Goal: Task Accomplishment & Management: Manage account settings

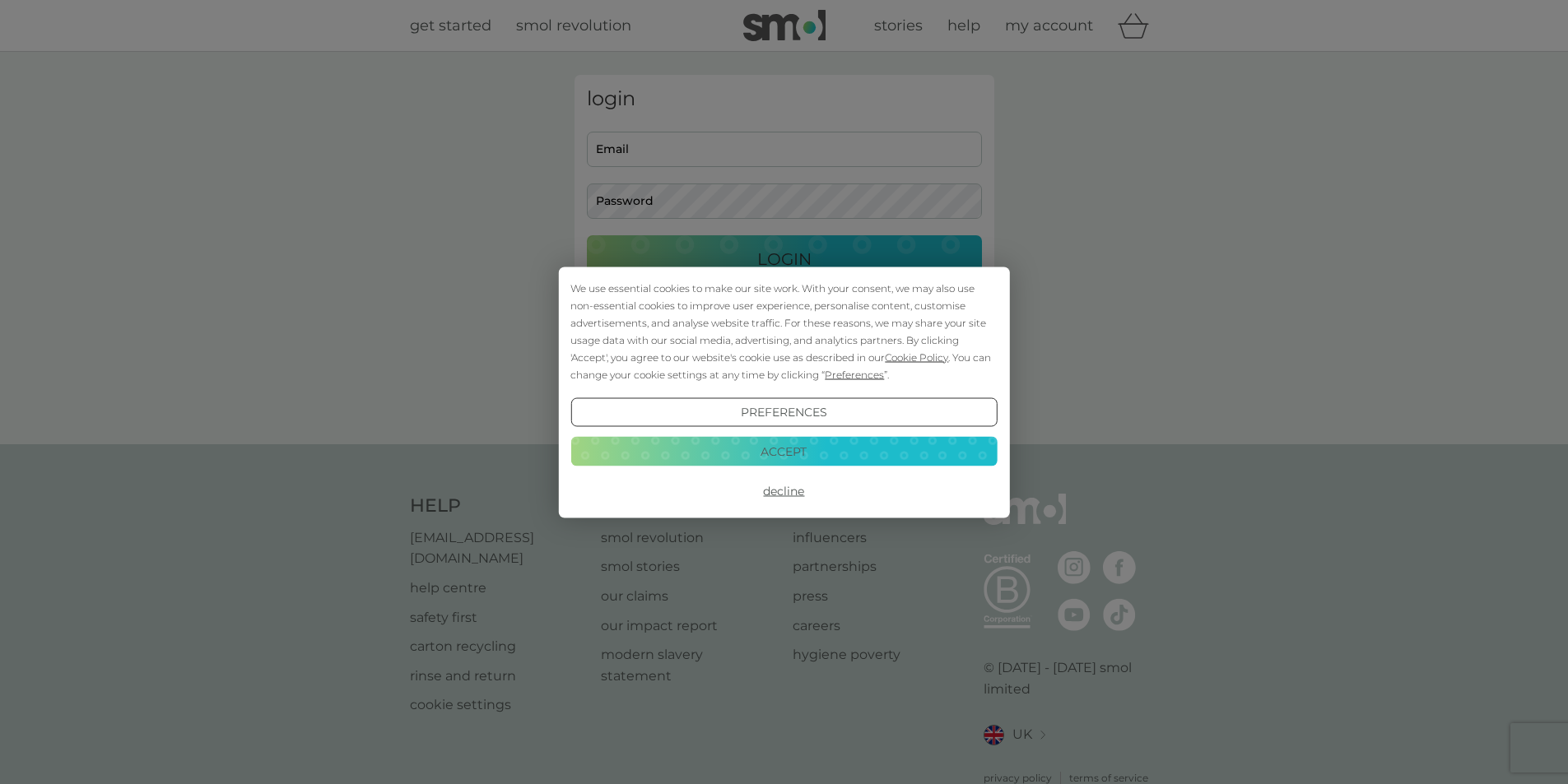
click at [786, 491] on button "Decline" at bounding box center [783, 491] width 426 height 29
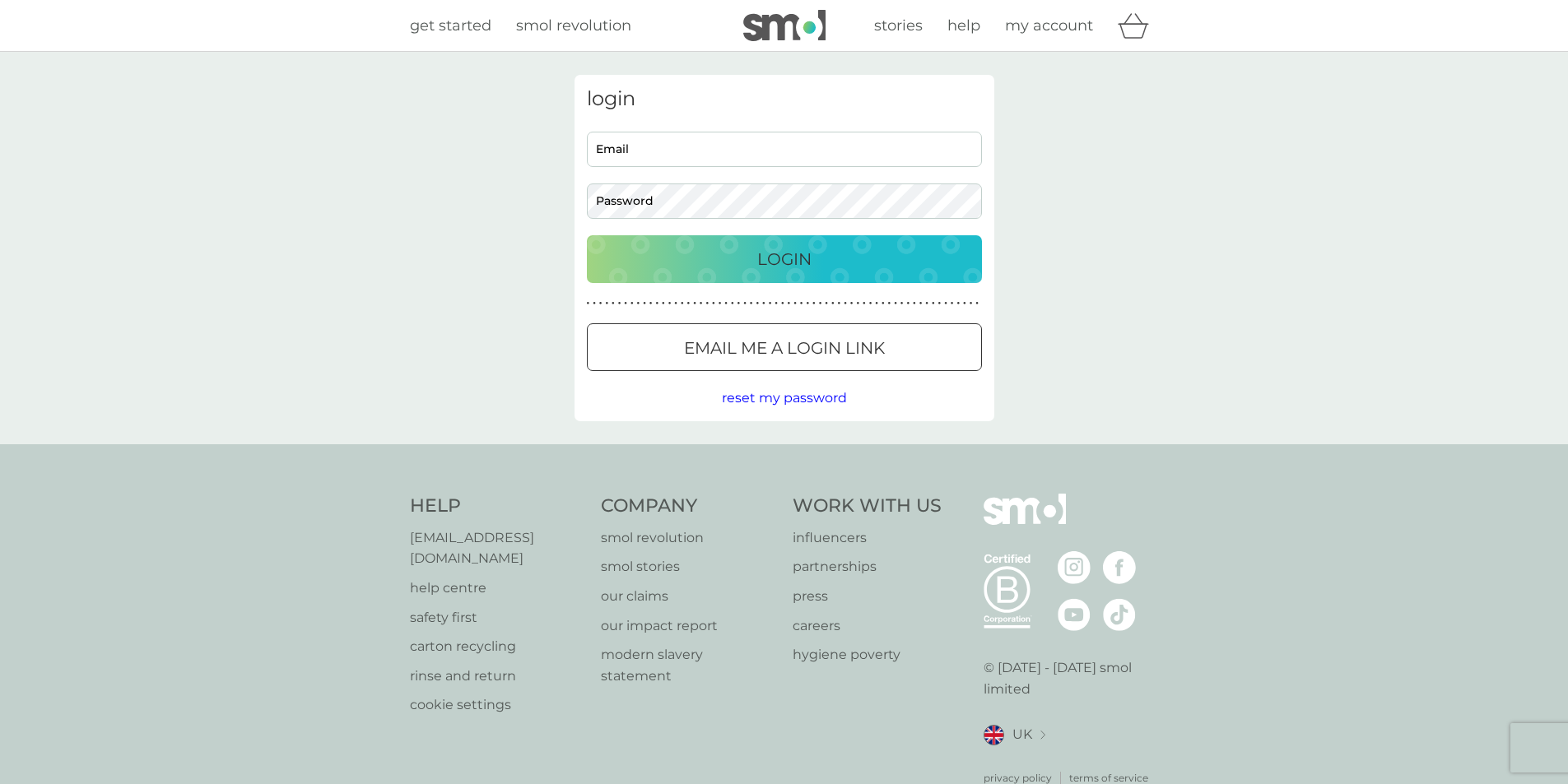
click at [663, 147] on input "Email" at bounding box center [784, 150] width 395 height 36
click at [765, 254] on p "Login" at bounding box center [785, 259] width 55 height 26
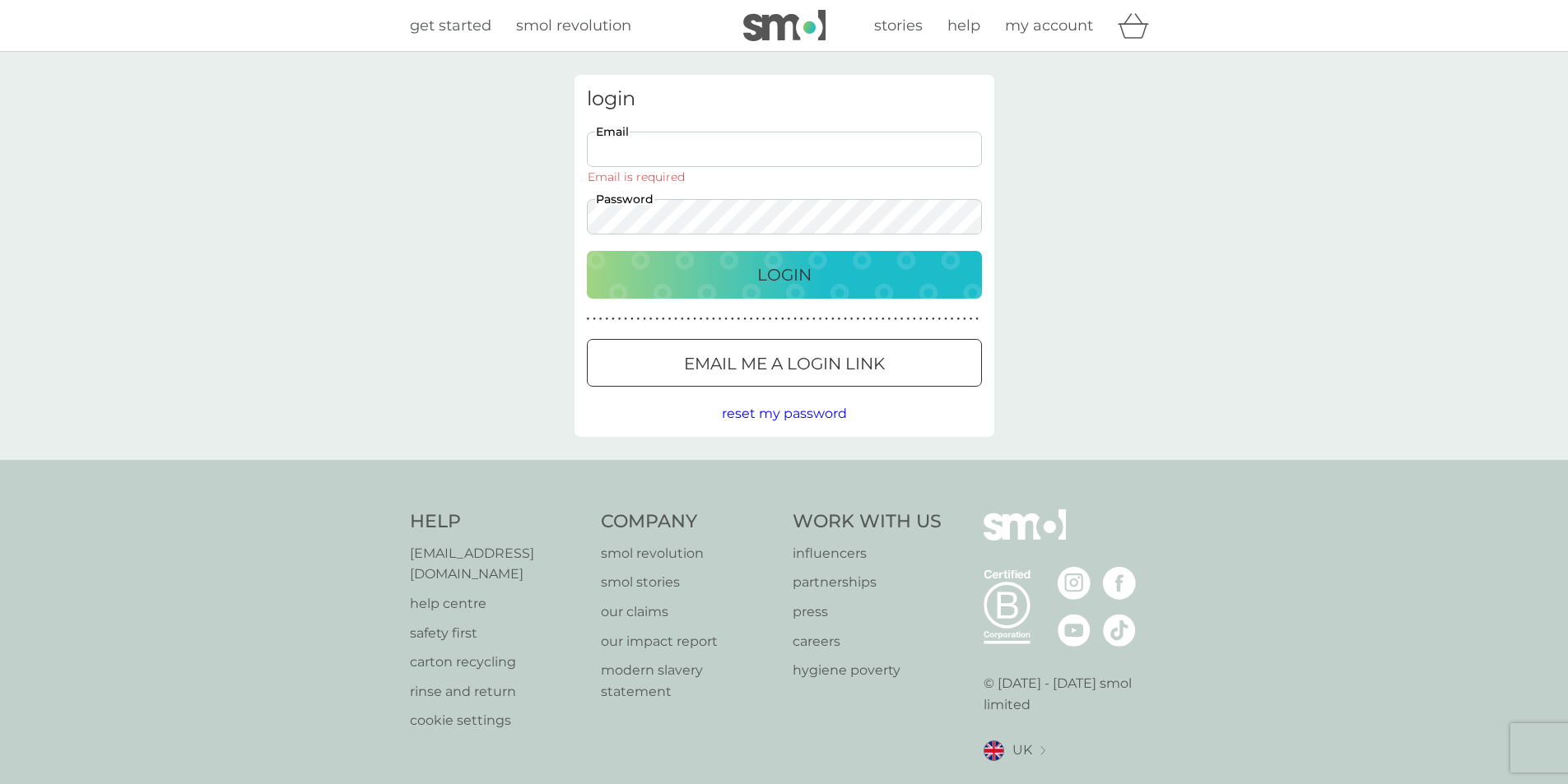
click at [675, 145] on input "Email" at bounding box center [784, 150] width 395 height 36
type input "[EMAIL_ADDRESS][DOMAIN_NAME]"
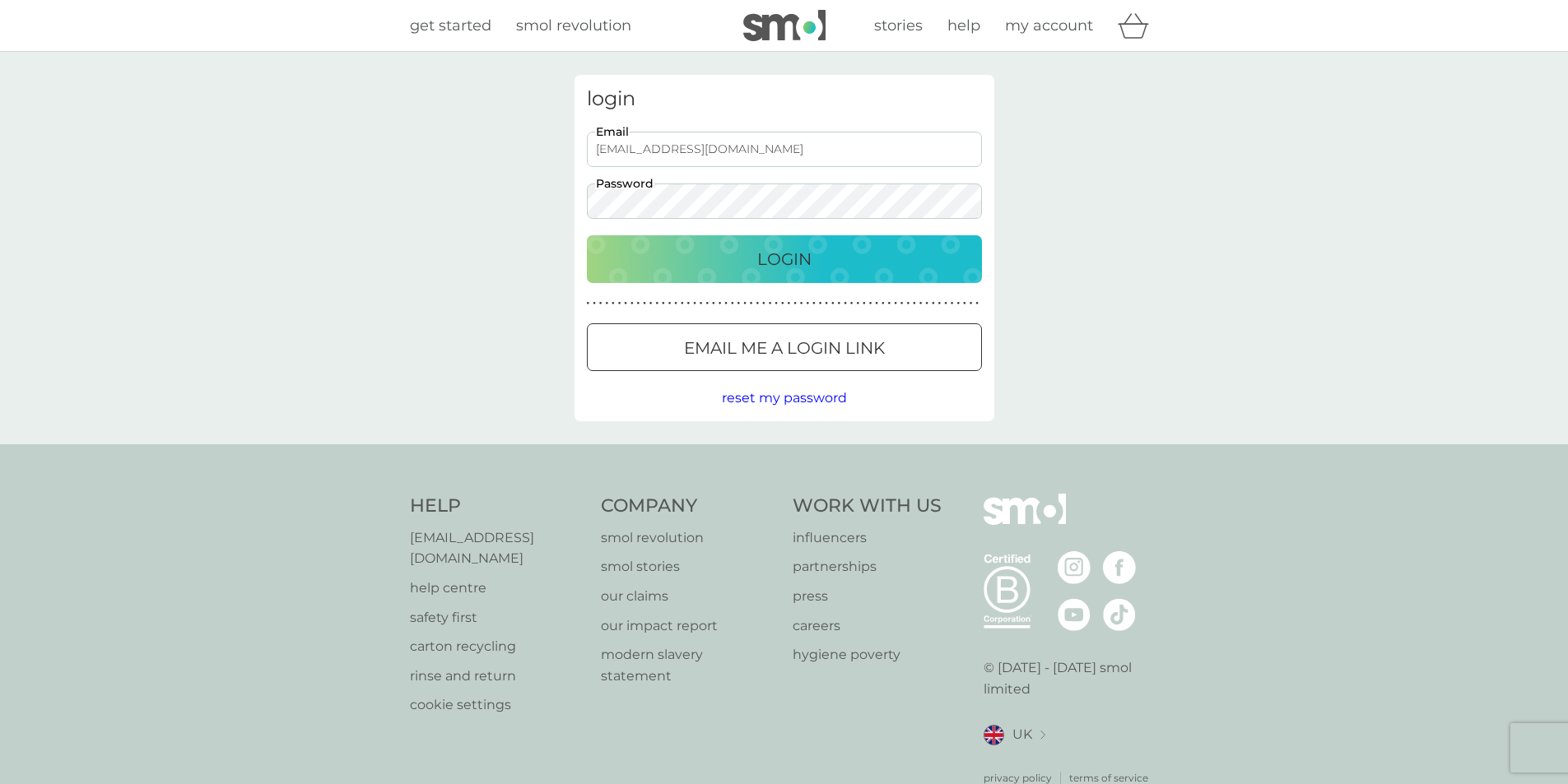
click at [768, 260] on p "Login" at bounding box center [785, 259] width 55 height 26
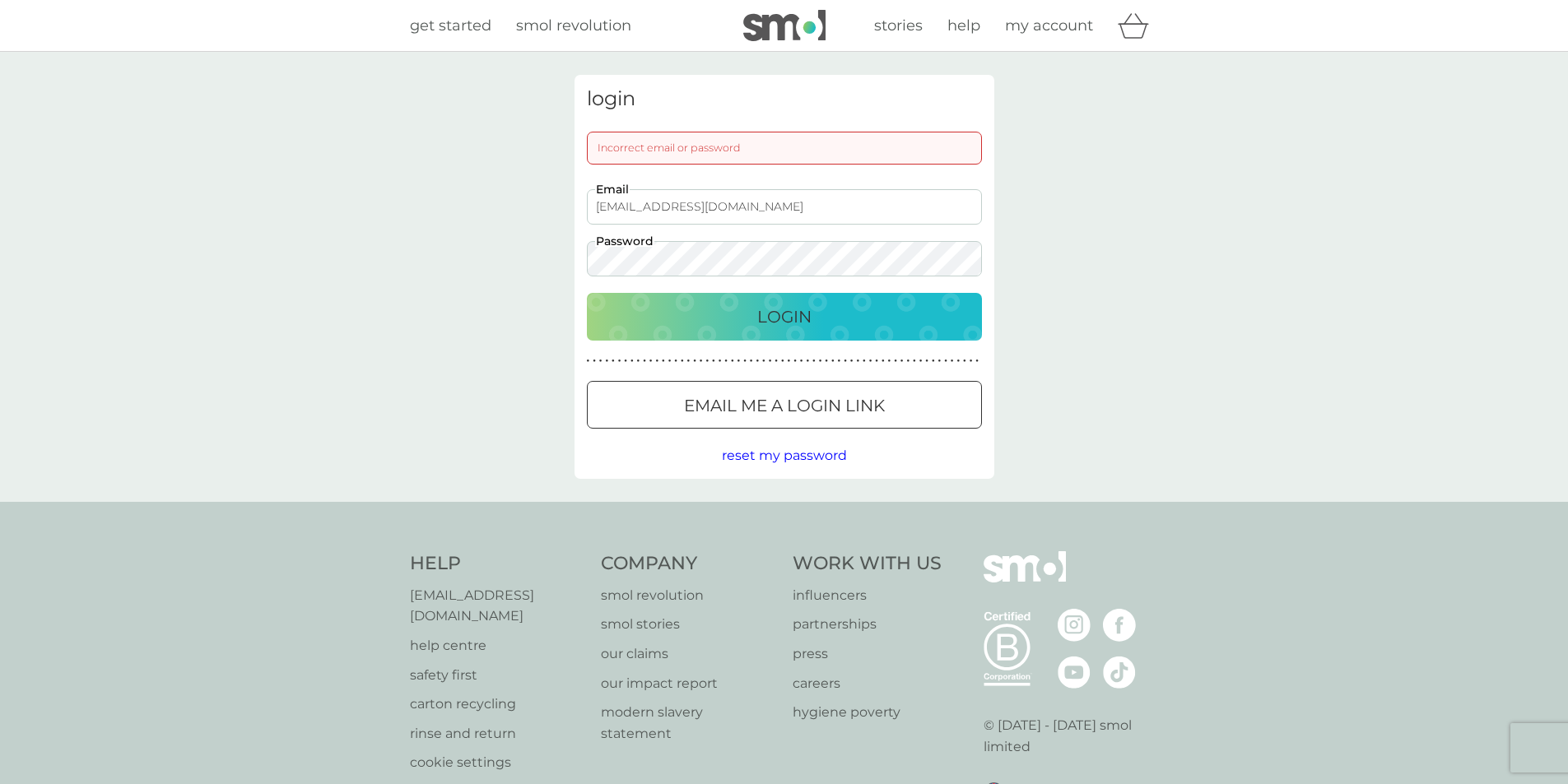
click at [587, 293] on button "Login" at bounding box center [784, 317] width 395 height 48
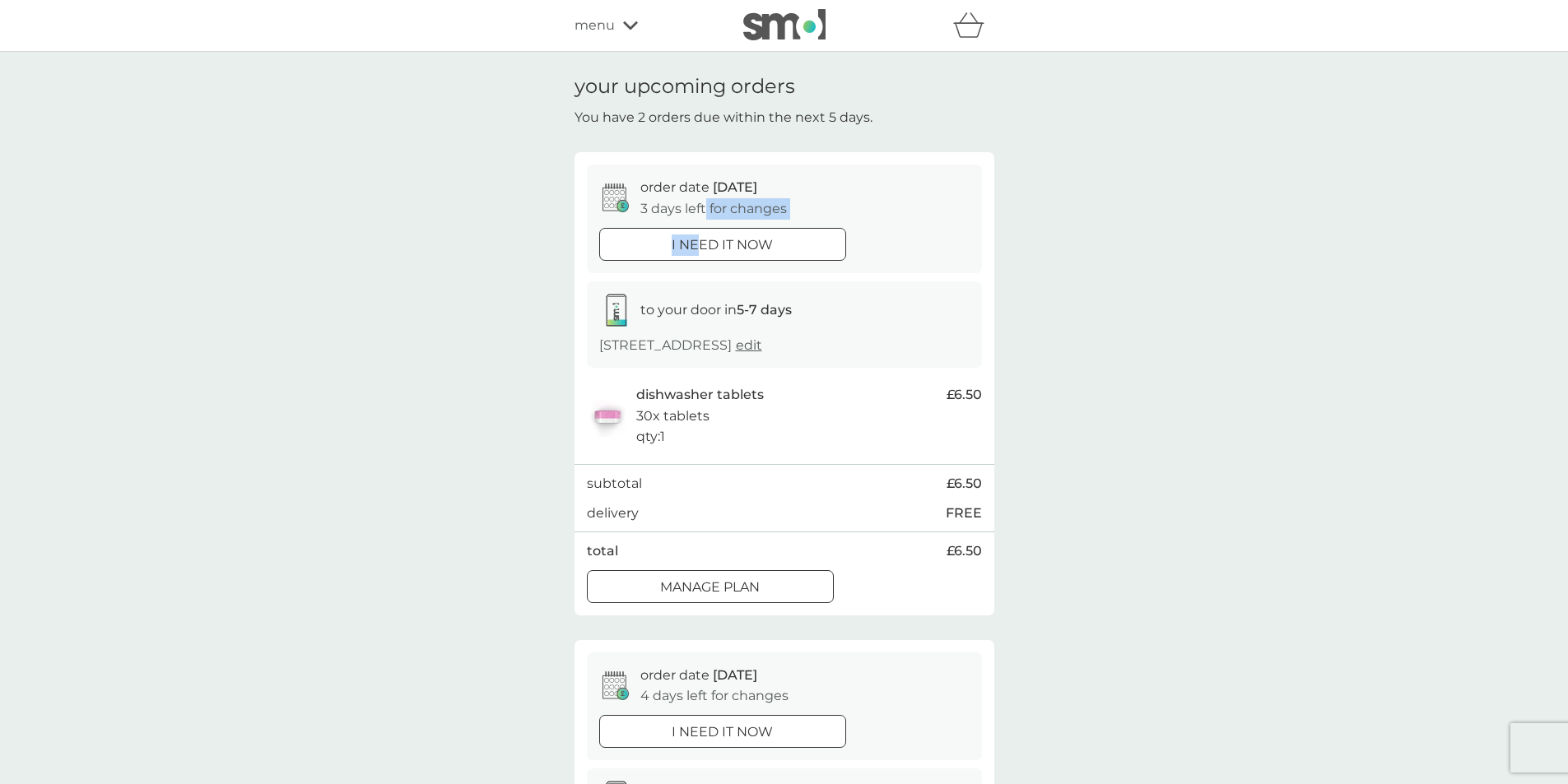
drag, startPoint x: 703, startPoint y: 205, endPoint x: 703, endPoint y: 265, distance: 60.0
click at [703, 265] on div "order date 12 Sep 3 days left for changes i need it now" at bounding box center [784, 219] width 395 height 107
click at [881, 218] on div "order date 12 Sep 3 days left for changes" at bounding box center [784, 198] width 370 height 42
click at [719, 585] on div at bounding box center [710, 587] width 59 height 17
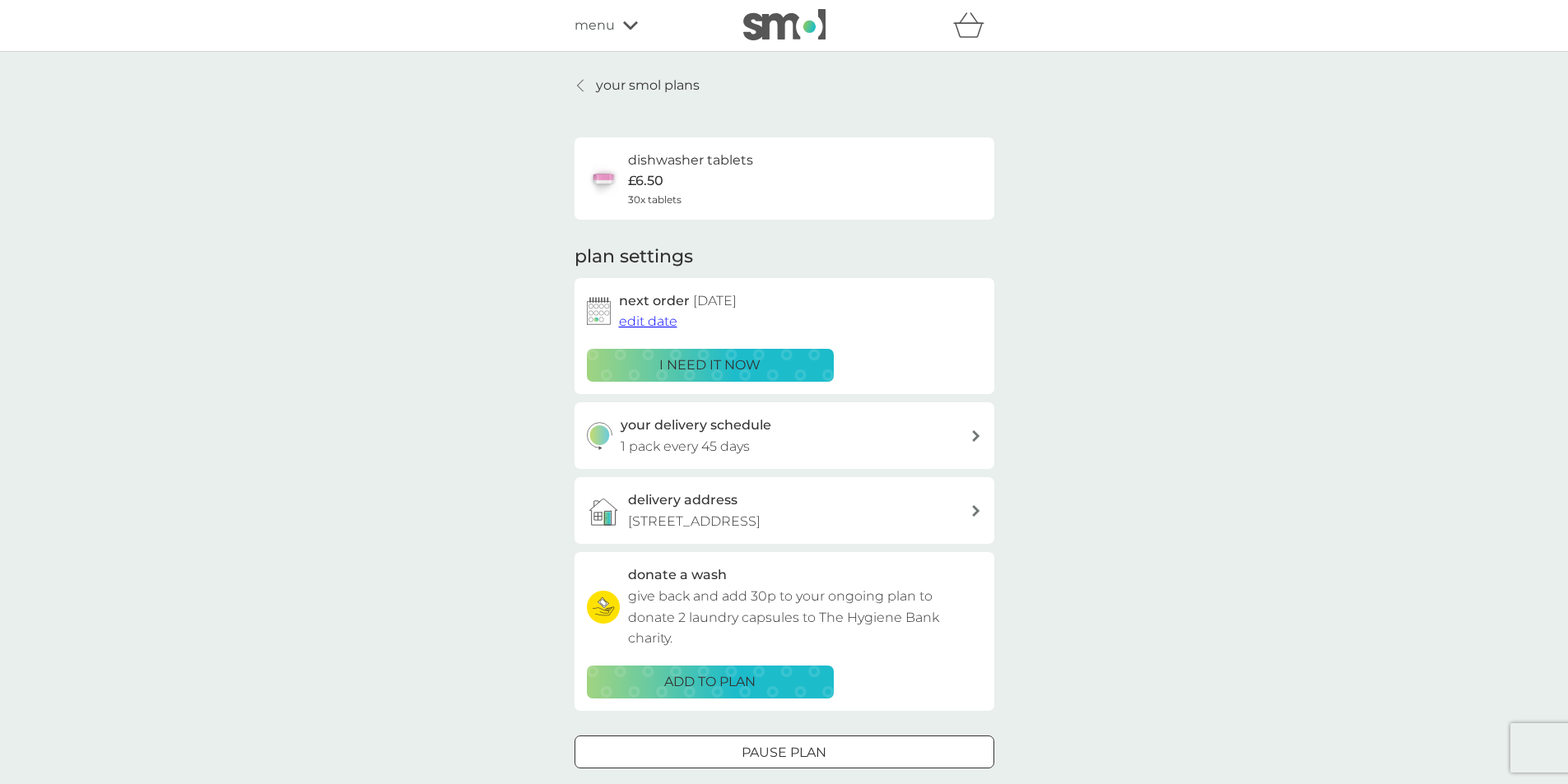
click at [645, 319] on span "edit date" at bounding box center [648, 321] width 58 height 16
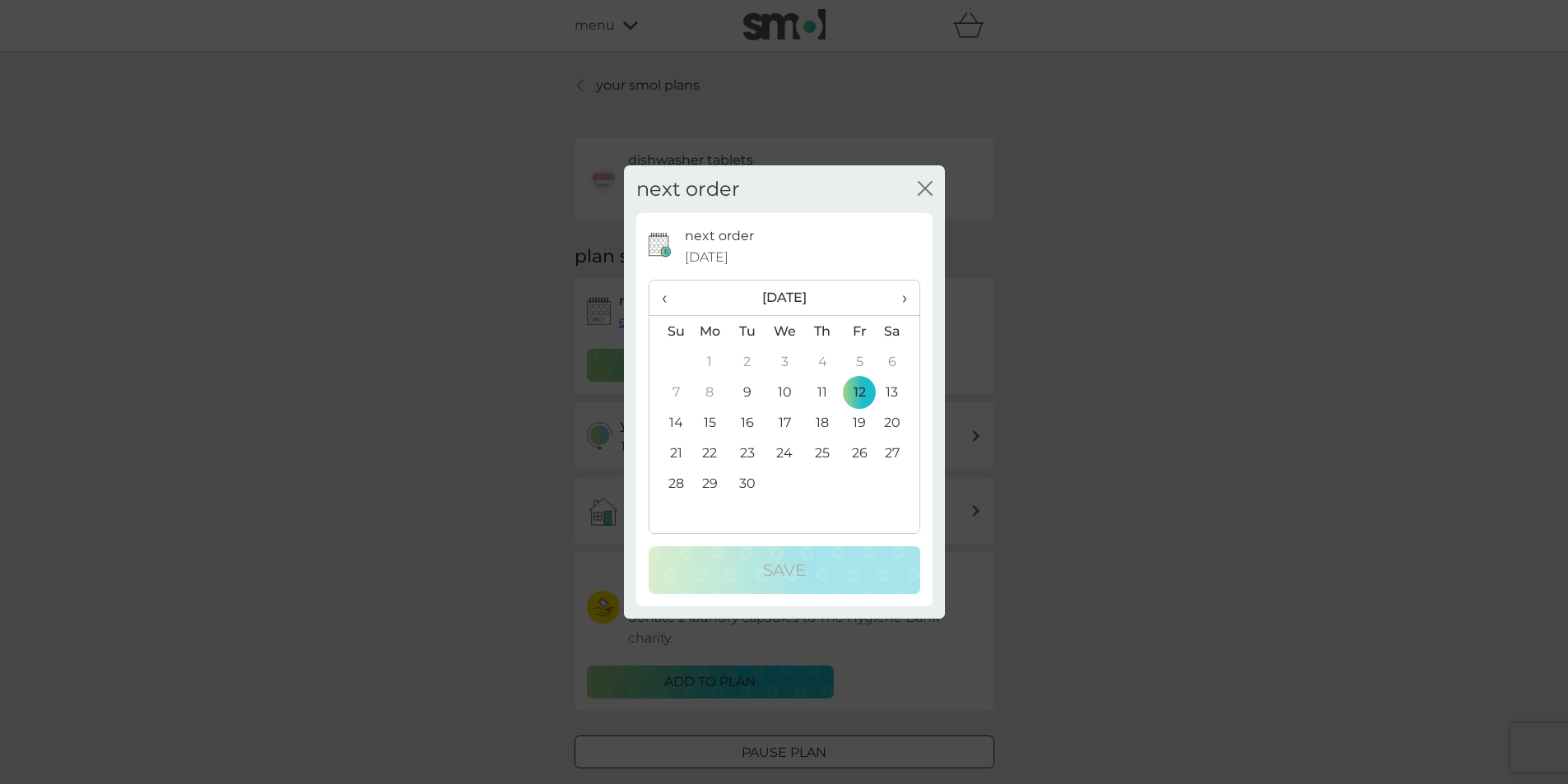
click at [674, 484] on td "28" at bounding box center [670, 483] width 42 height 30
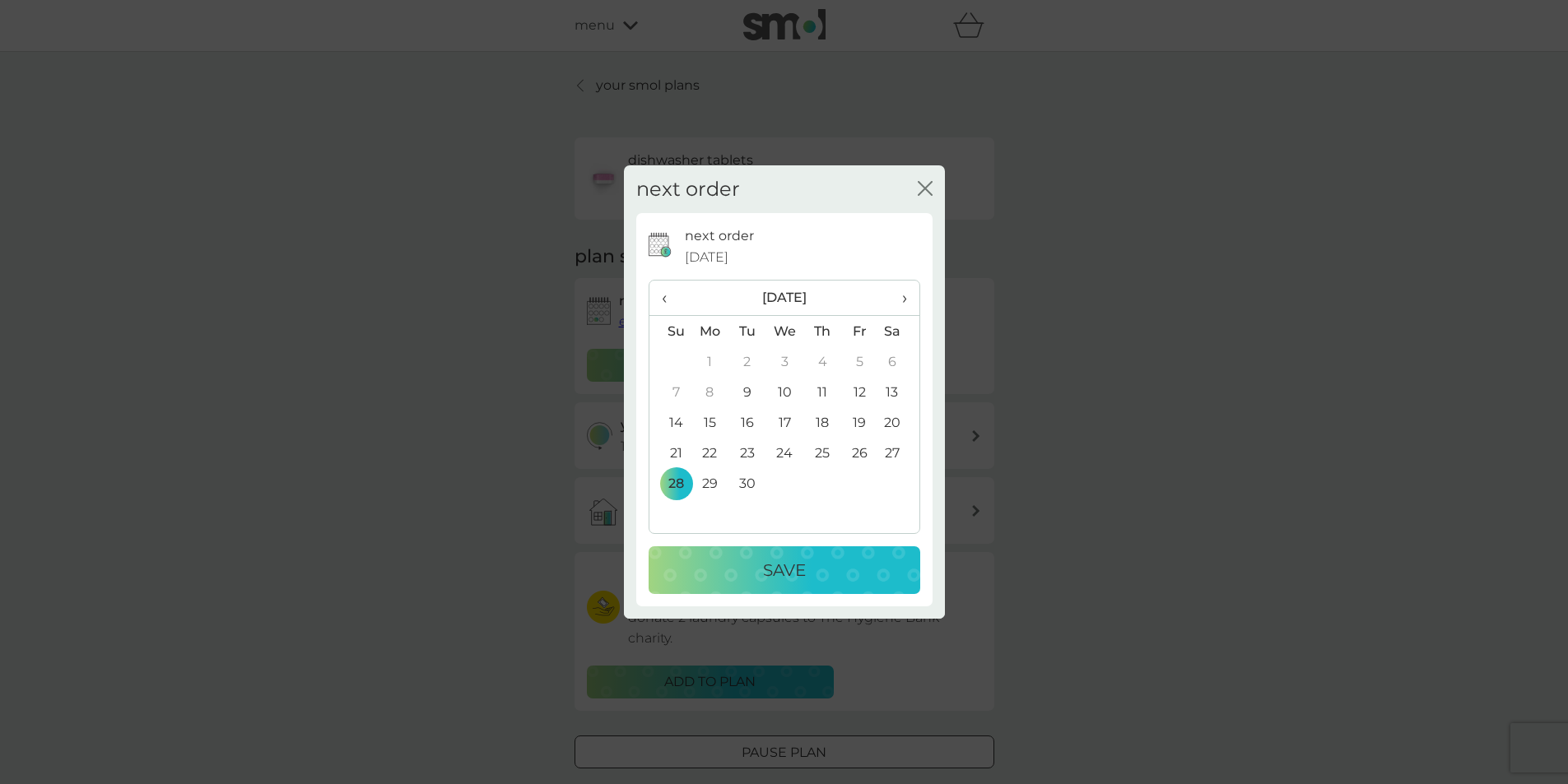
click at [760, 561] on div "Save" at bounding box center [784, 570] width 238 height 26
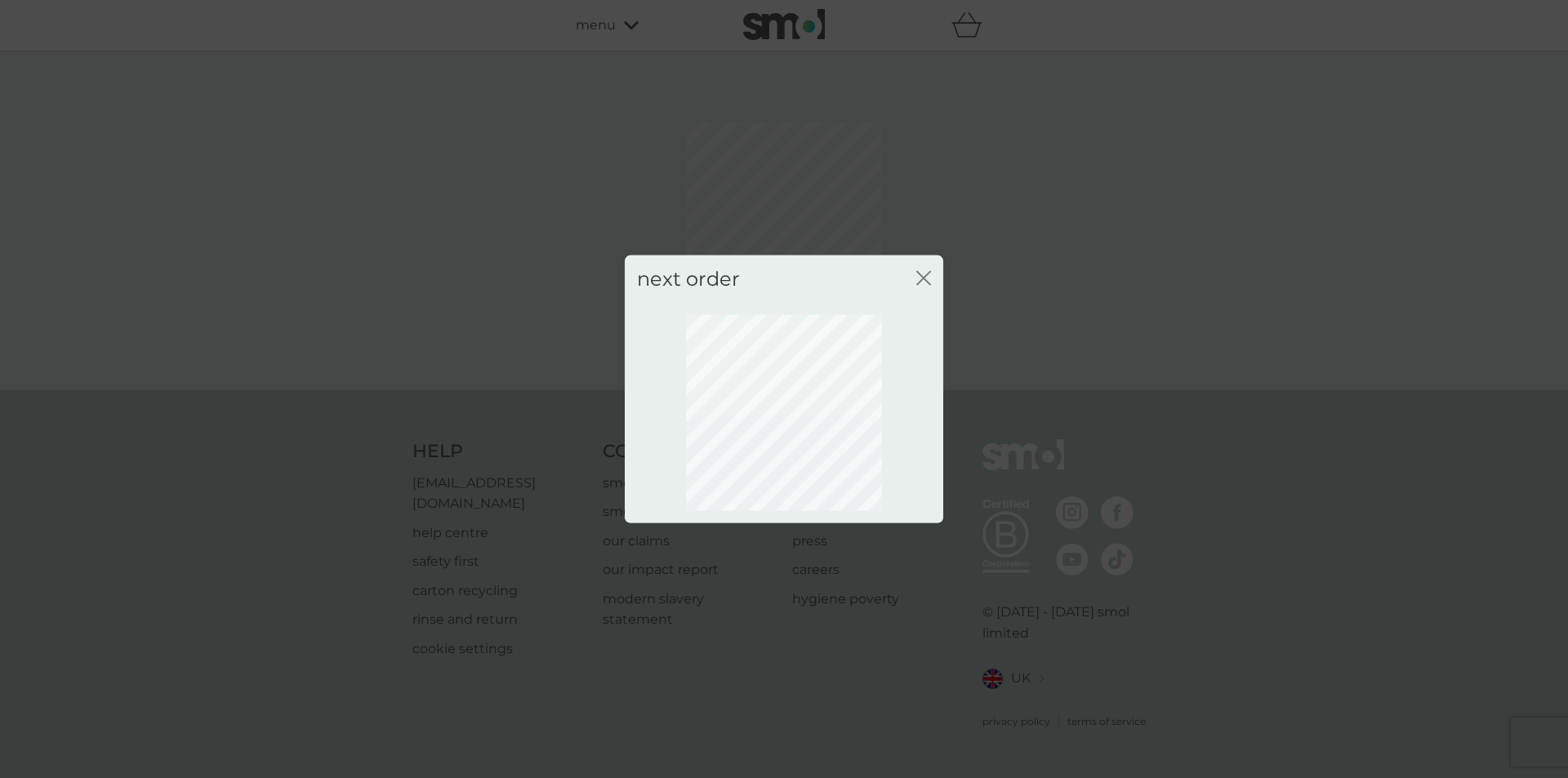
click at [920, 275] on icon "close" at bounding box center [924, 278] width 15 height 15
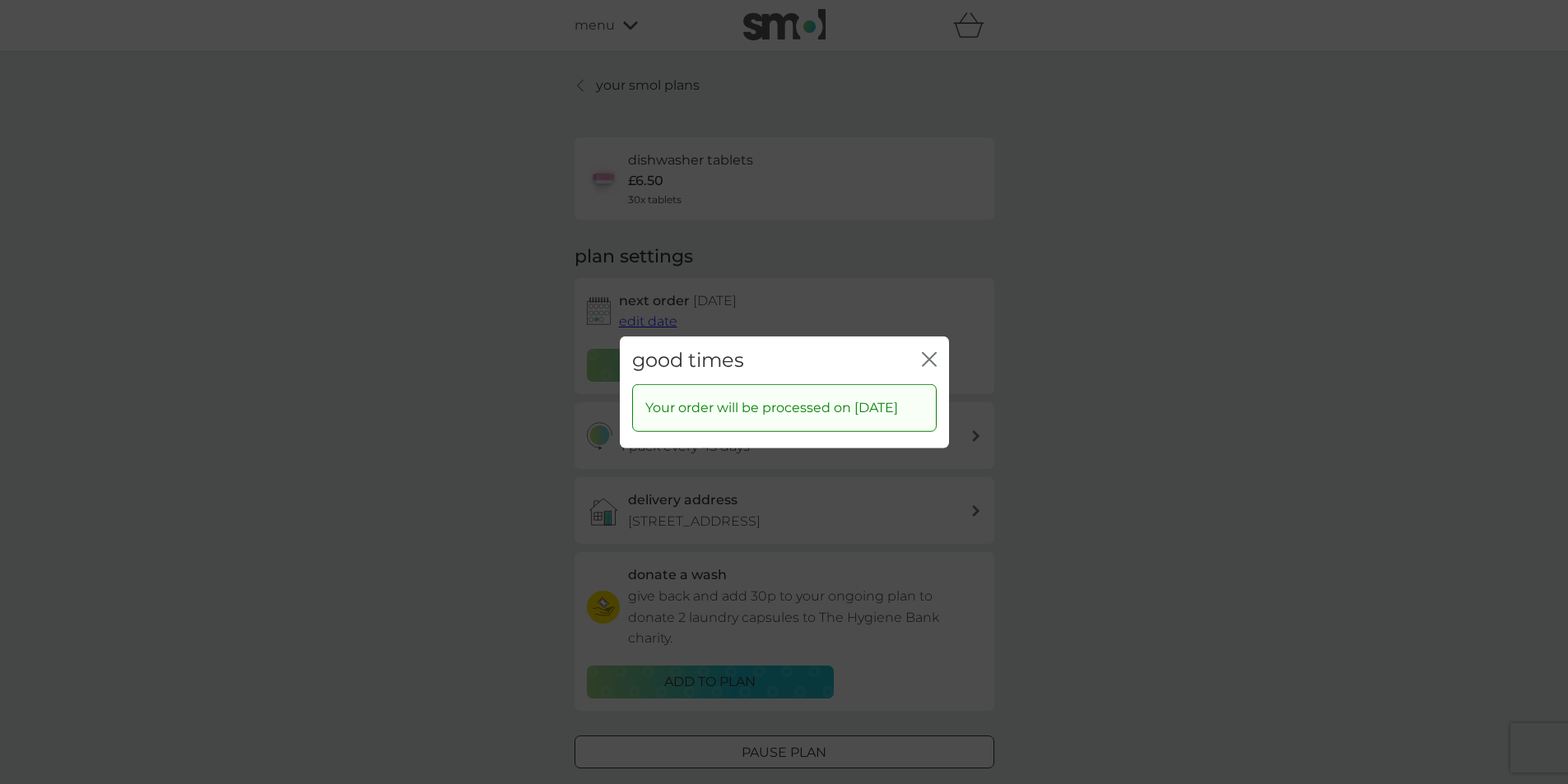
click at [931, 351] on icon "close" at bounding box center [929, 359] width 15 height 15
